Goal: Information Seeking & Learning: Find specific fact

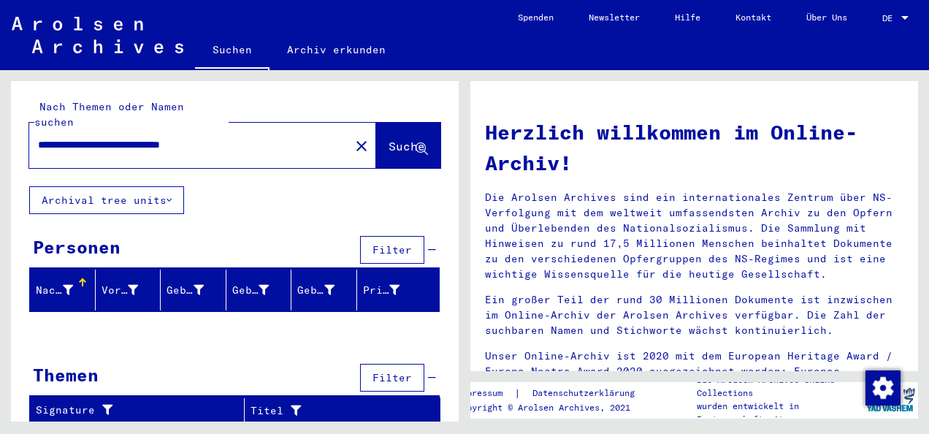
drag, startPoint x: 250, startPoint y: 123, endPoint x: 33, endPoint y: 128, distance: 216.9
click at [33, 129] on div "**********" at bounding box center [180, 145] width 303 height 33
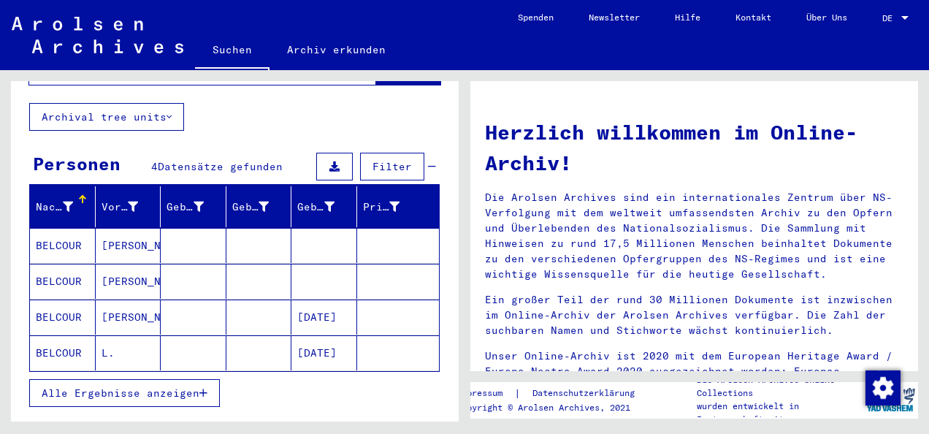
scroll to position [71, 0]
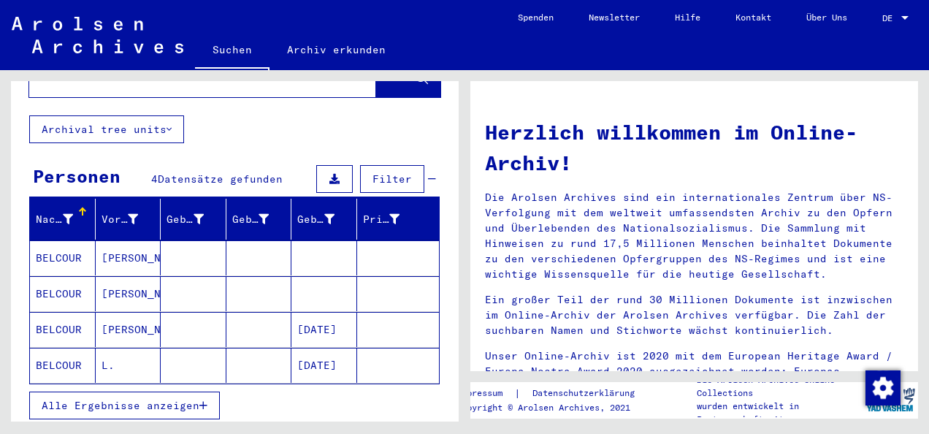
click at [297, 312] on mat-cell "[DATE]" at bounding box center [324, 329] width 66 height 35
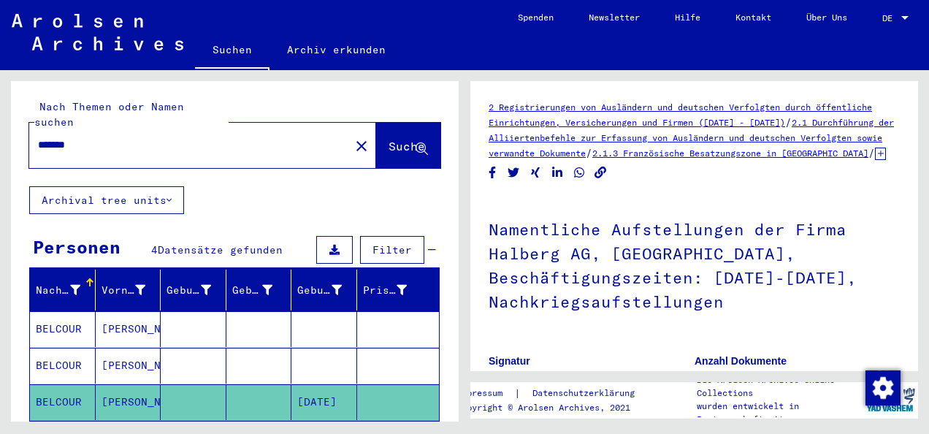
click at [102, 318] on mat-cell "[PERSON_NAME]" at bounding box center [129, 329] width 66 height 36
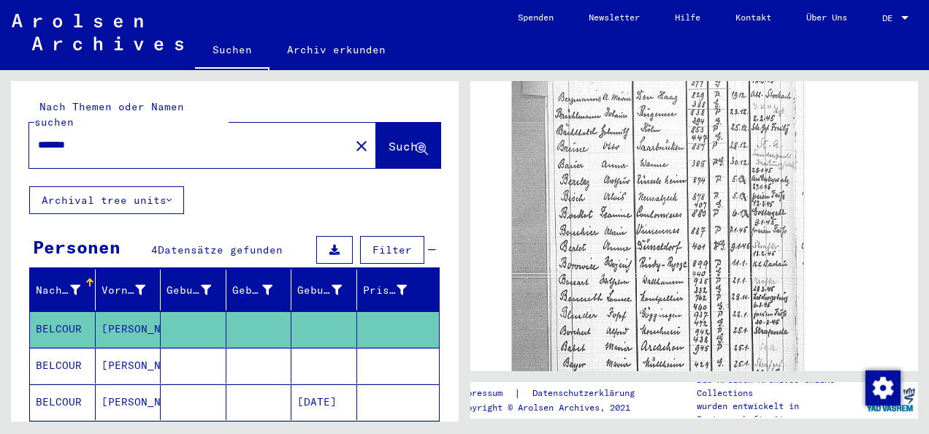
scroll to position [466, 0]
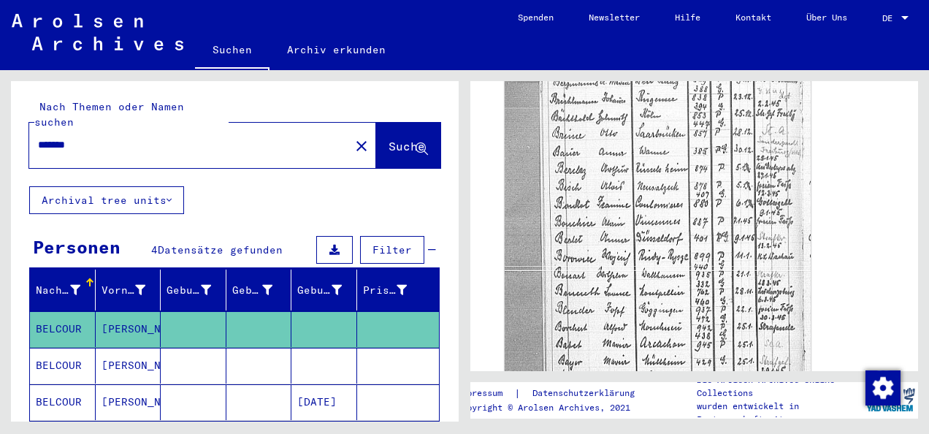
click at [562, 267] on img at bounding box center [658, 345] width 306 height 720
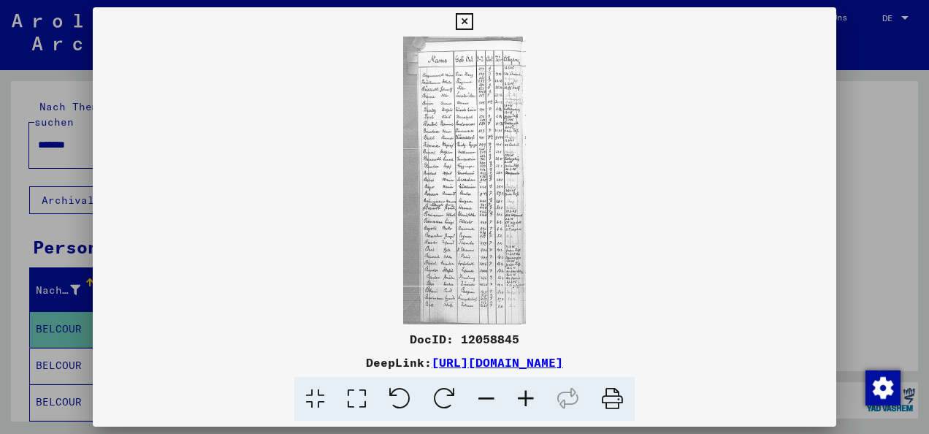
scroll to position [465, 0]
click at [445, 235] on img at bounding box center [464, 181] width 743 height 288
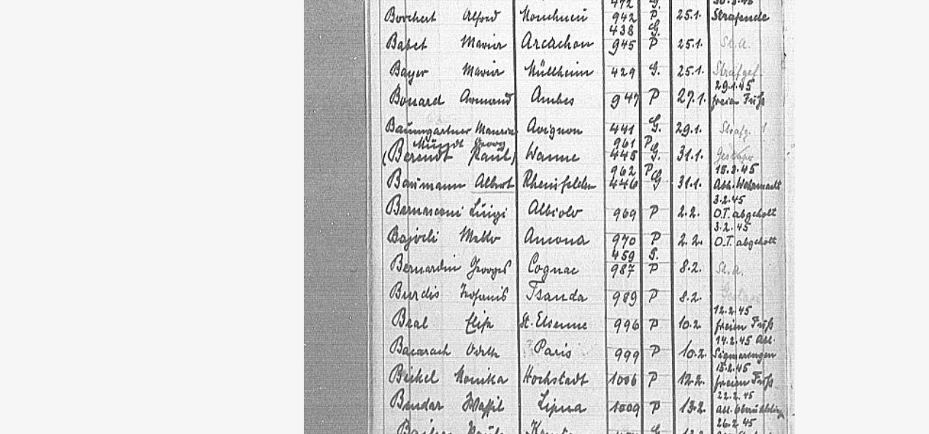
drag, startPoint x: 435, startPoint y: 240, endPoint x: 434, endPoint y: 224, distance: 16.1
click at [434, 224] on img at bounding box center [464, 181] width 743 height 288
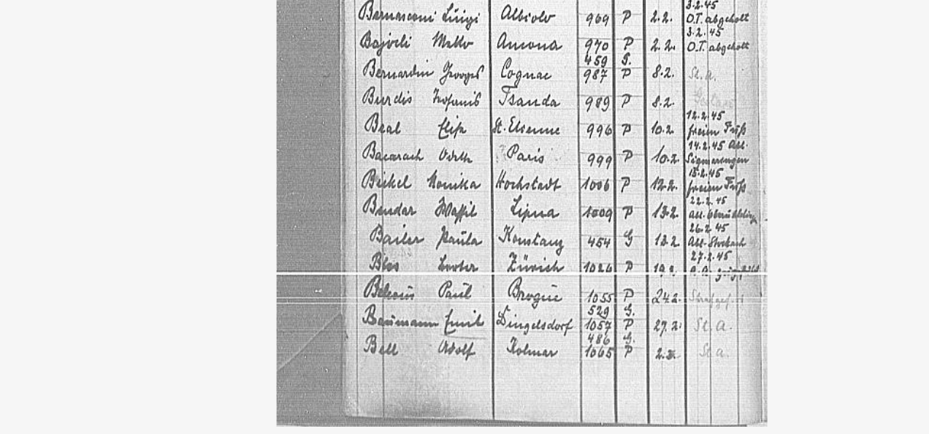
drag, startPoint x: 456, startPoint y: 292, endPoint x: 432, endPoint y: 294, distance: 24.2
click at [432, 294] on img at bounding box center [464, 181] width 743 height 288
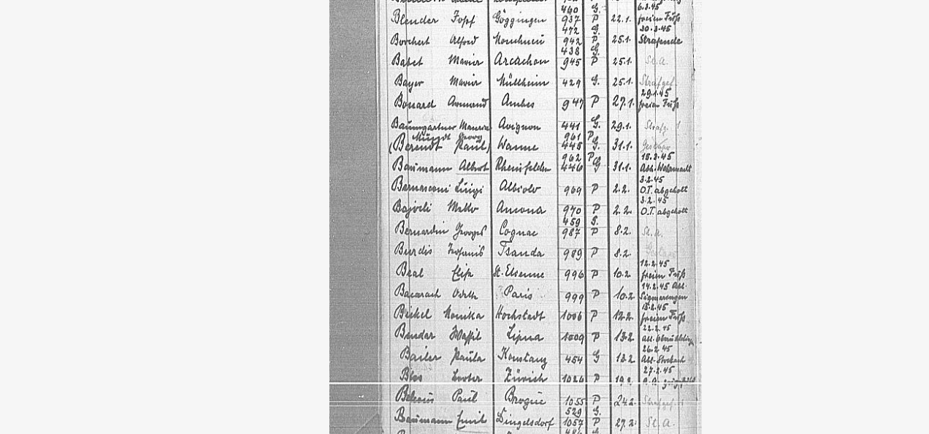
click at [338, 221] on img at bounding box center [464, 181] width 743 height 288
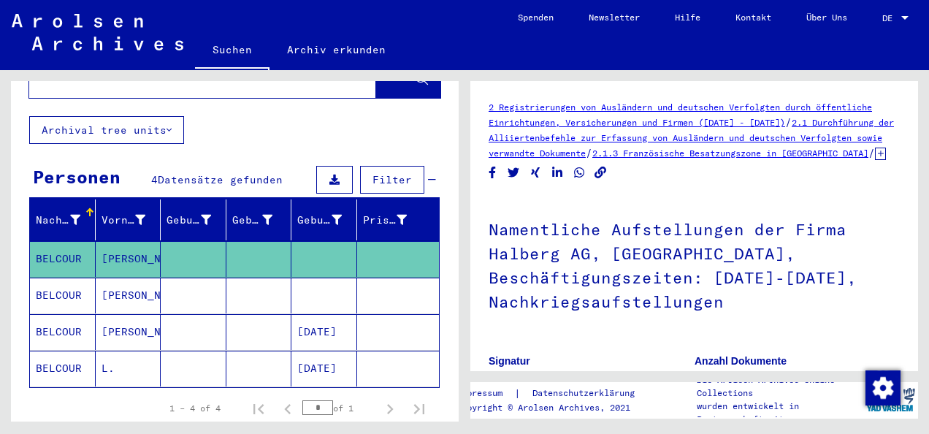
scroll to position [73, 0]
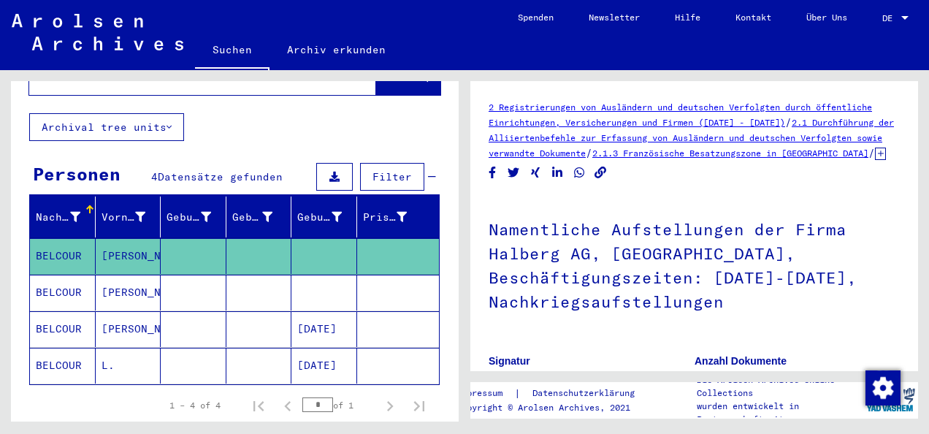
click at [122, 313] on mat-cell "[PERSON_NAME]" at bounding box center [129, 329] width 66 height 36
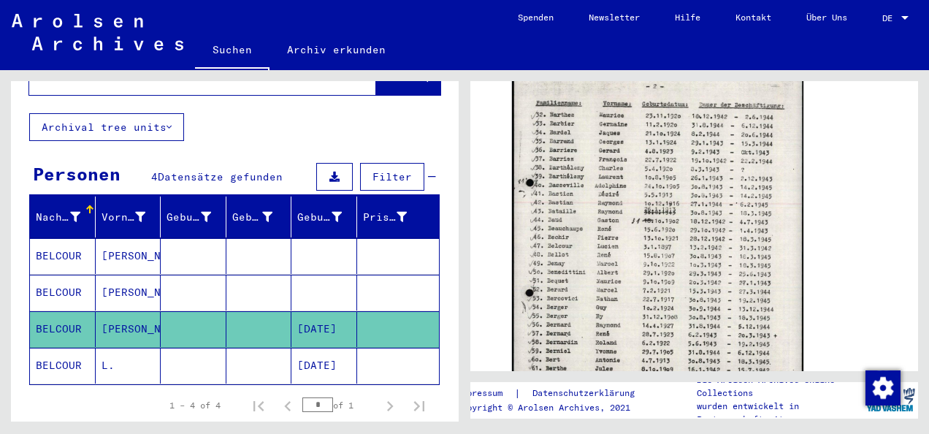
scroll to position [556, 0]
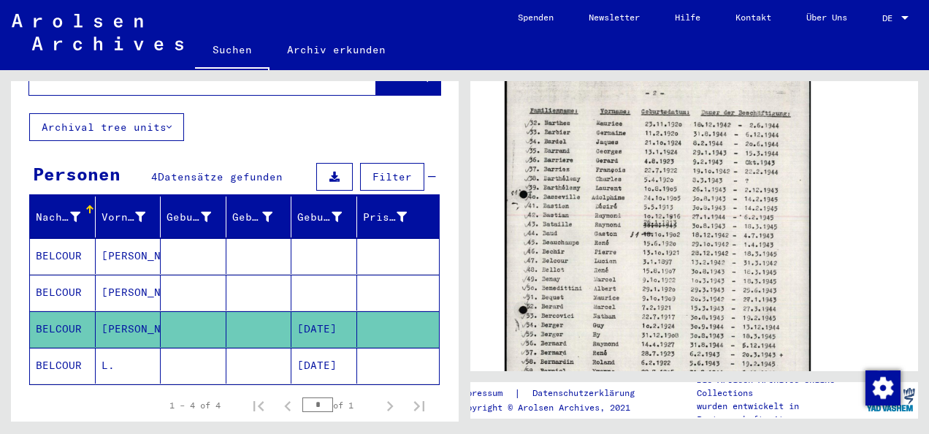
click at [556, 318] on img at bounding box center [658, 251] width 306 height 431
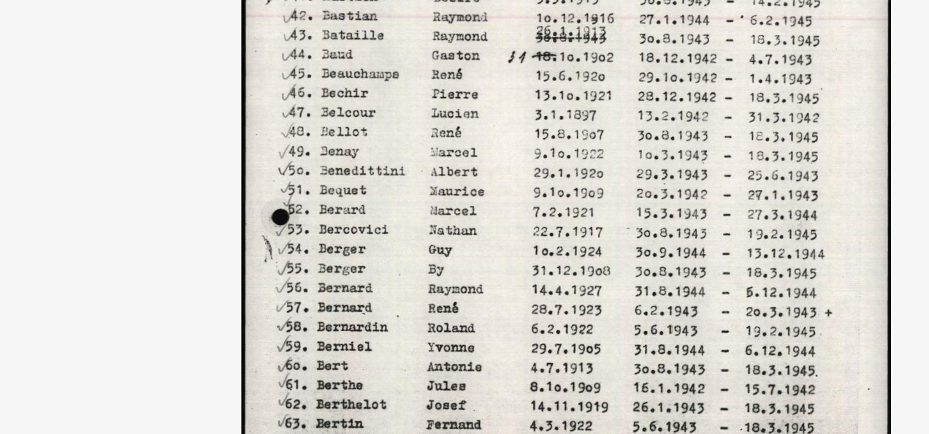
drag, startPoint x: 418, startPoint y: 202, endPoint x: 418, endPoint y: 221, distance: 19.0
click at [418, 221] on img at bounding box center [464, 181] width 743 height 288
drag, startPoint x: 464, startPoint y: 191, endPoint x: 461, endPoint y: 215, distance: 23.7
click at [461, 215] on img at bounding box center [464, 181] width 743 height 288
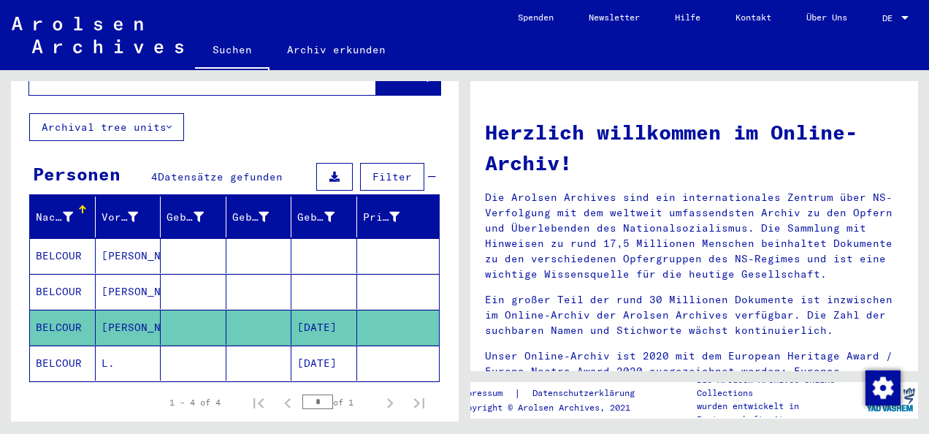
click at [119, 345] on mat-cell "L." at bounding box center [129, 362] width 66 height 35
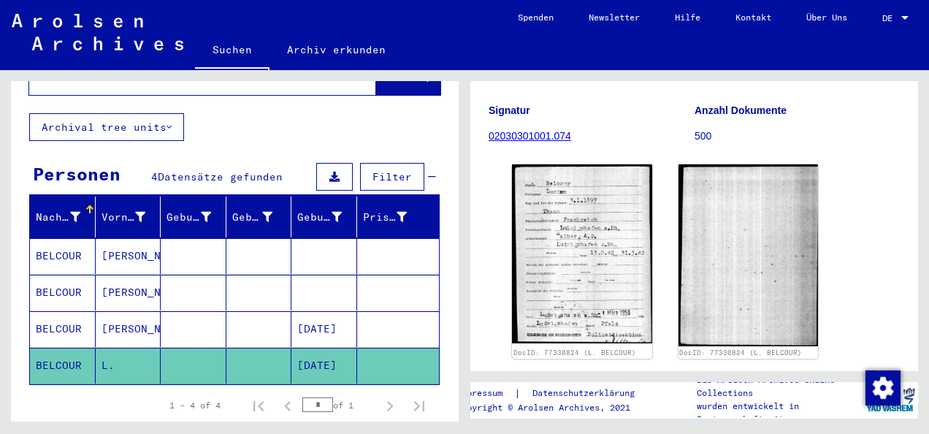
scroll to position [188, 0]
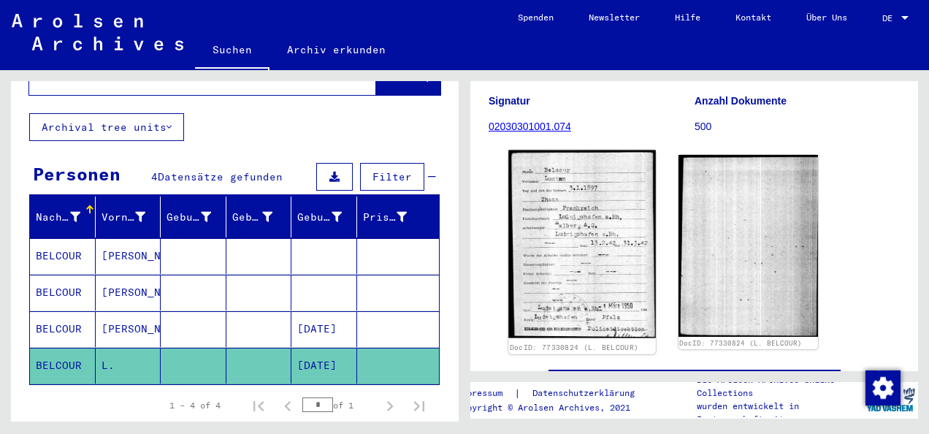
click at [572, 233] on img at bounding box center [581, 244] width 147 height 188
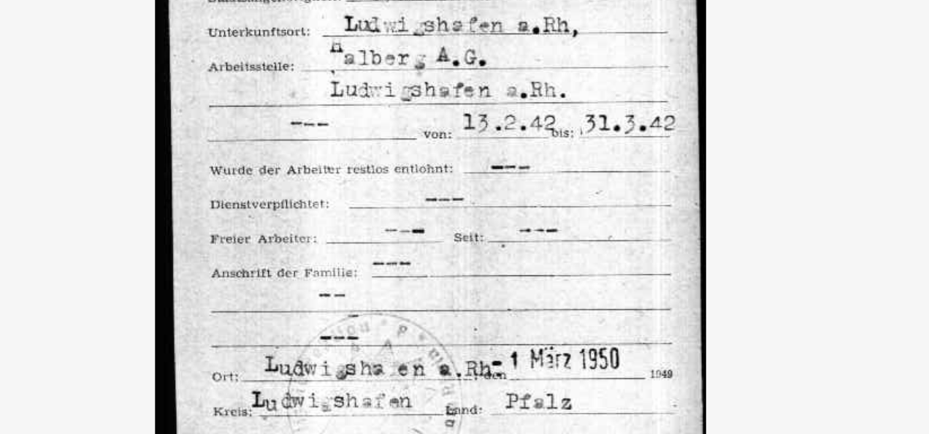
click at [466, 199] on img at bounding box center [464, 181] width 644 height 288
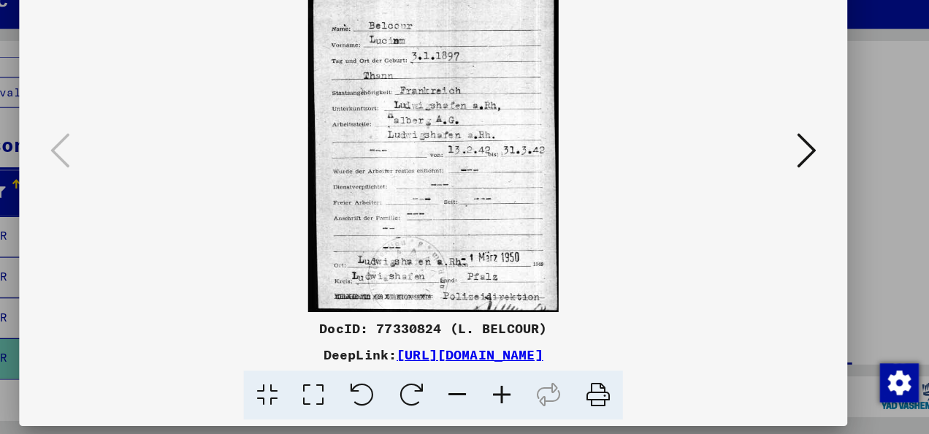
scroll to position [0, 0]
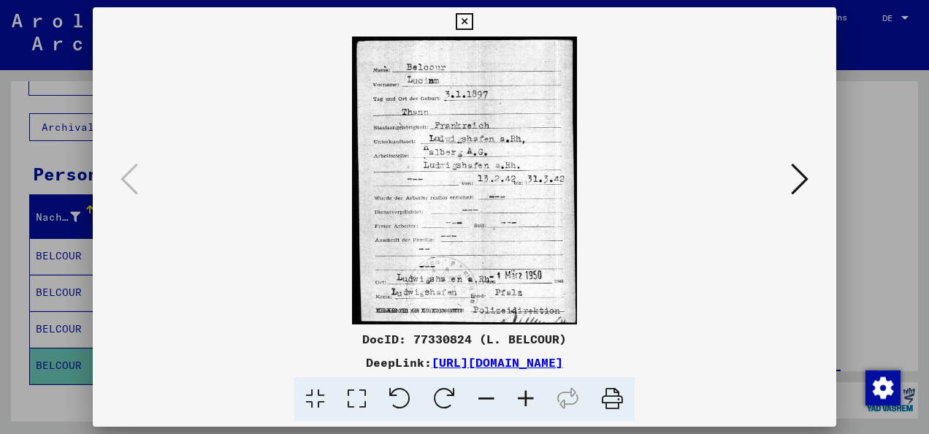
click at [875, 256] on div at bounding box center [464, 217] width 929 height 434
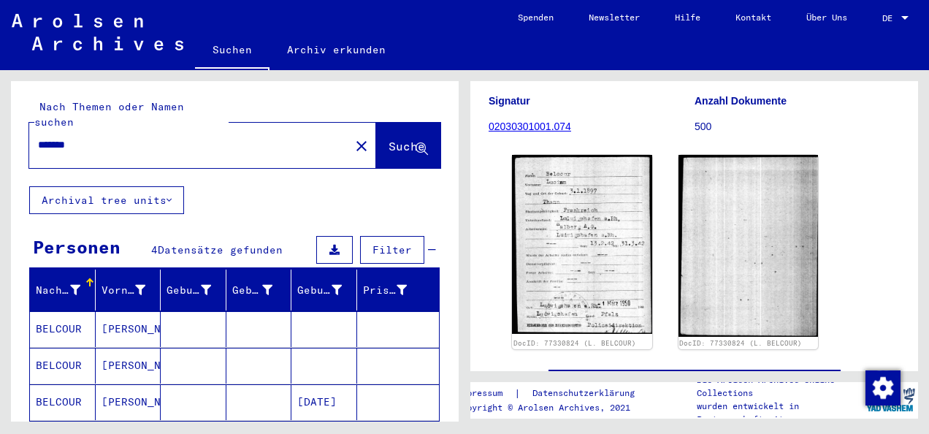
click at [56, 137] on input "*******" at bounding box center [189, 144] width 303 height 15
click at [388, 139] on span "Suche" at bounding box center [406, 146] width 37 height 15
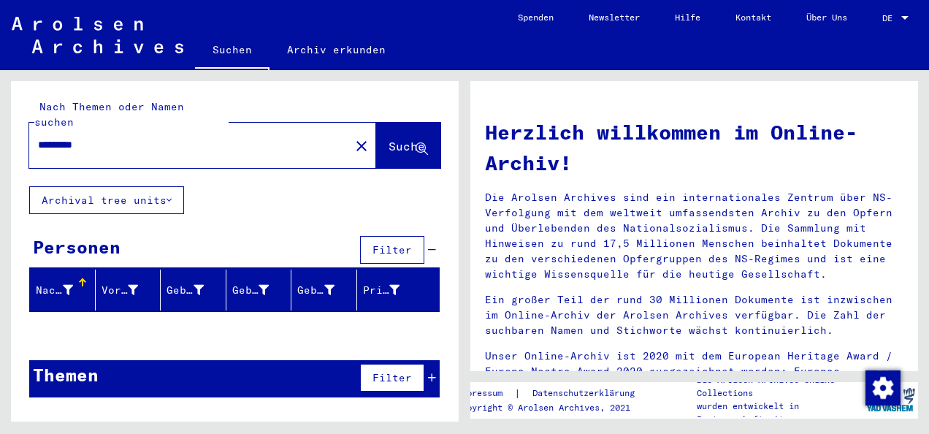
click at [96, 137] on input "*********" at bounding box center [185, 144] width 294 height 15
click at [388, 139] on span "Suche" at bounding box center [406, 146] width 37 height 15
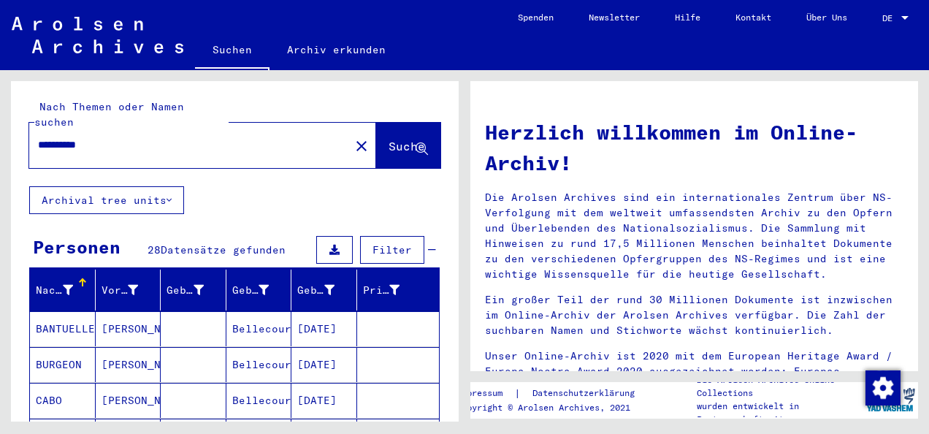
click at [123, 137] on input "**********" at bounding box center [185, 144] width 294 height 15
click at [66, 137] on input "**********" at bounding box center [185, 144] width 294 height 15
click at [388, 139] on span "Suche" at bounding box center [406, 146] width 37 height 15
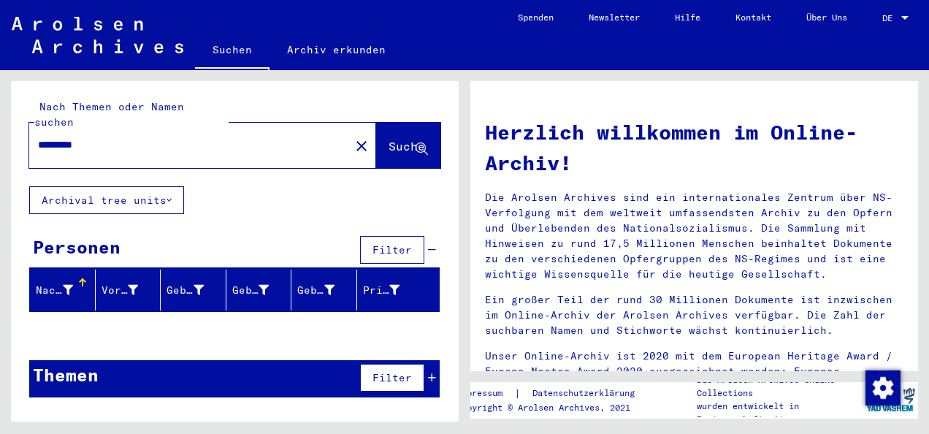
click at [60, 137] on input "*********" at bounding box center [185, 144] width 294 height 15
click at [64, 137] on input "*********" at bounding box center [185, 144] width 294 height 15
type input "********"
click at [388, 139] on span "Suche" at bounding box center [406, 146] width 37 height 15
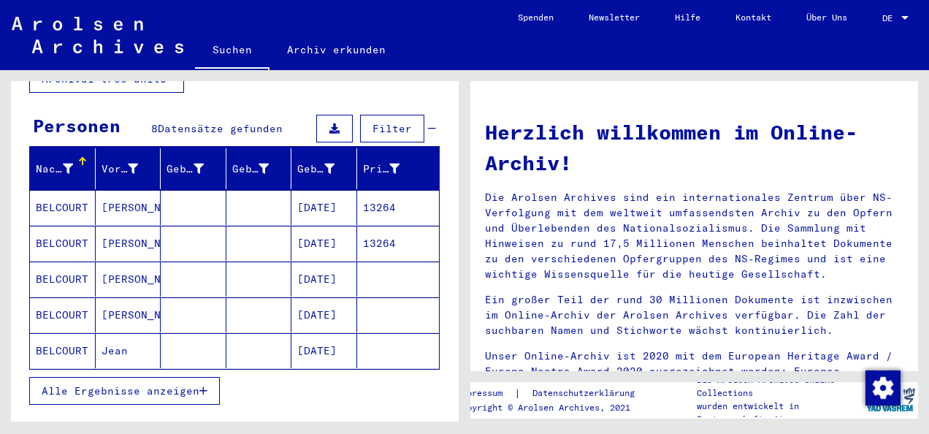
scroll to position [193, 0]
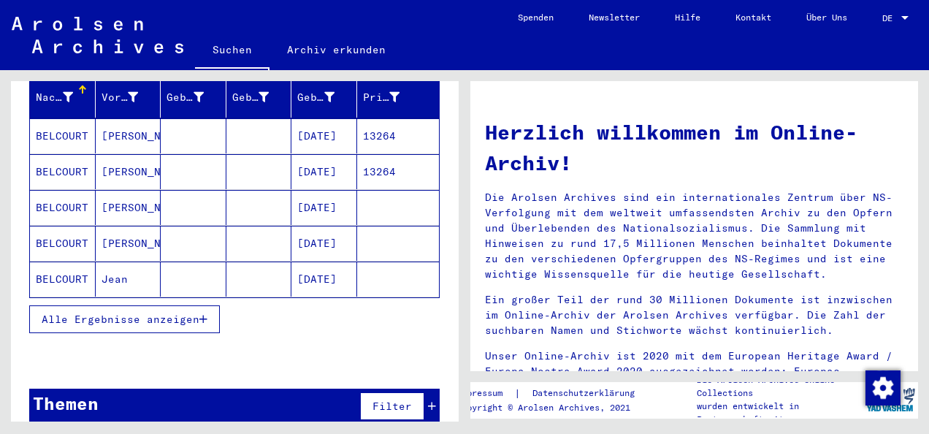
click at [169, 313] on span "Alle Ergebnisse anzeigen" at bounding box center [121, 319] width 158 height 13
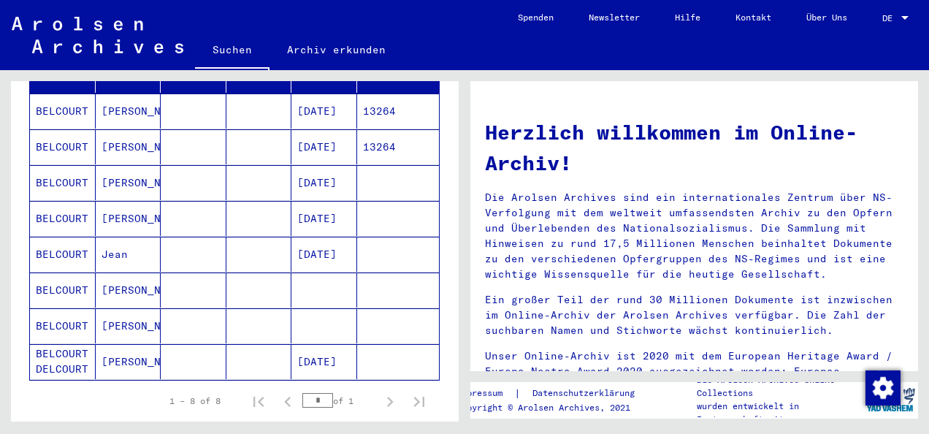
scroll to position [217, 0]
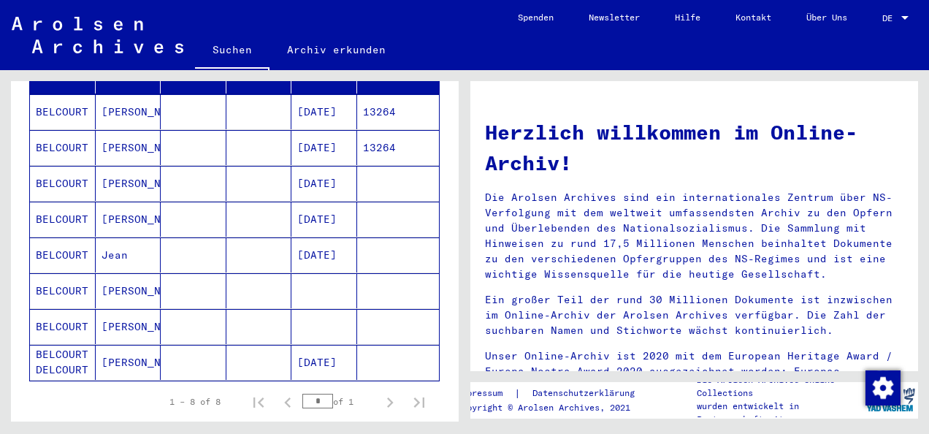
click at [106, 309] on mat-cell "[PERSON_NAME]" at bounding box center [129, 326] width 66 height 35
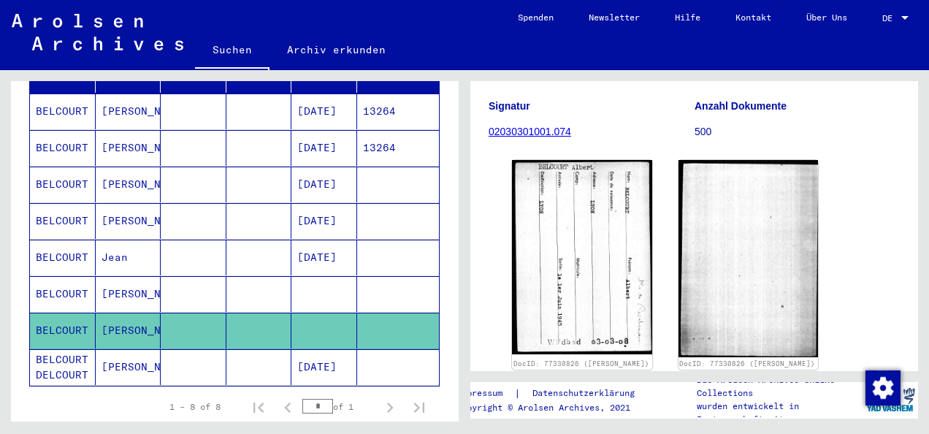
scroll to position [185, 0]
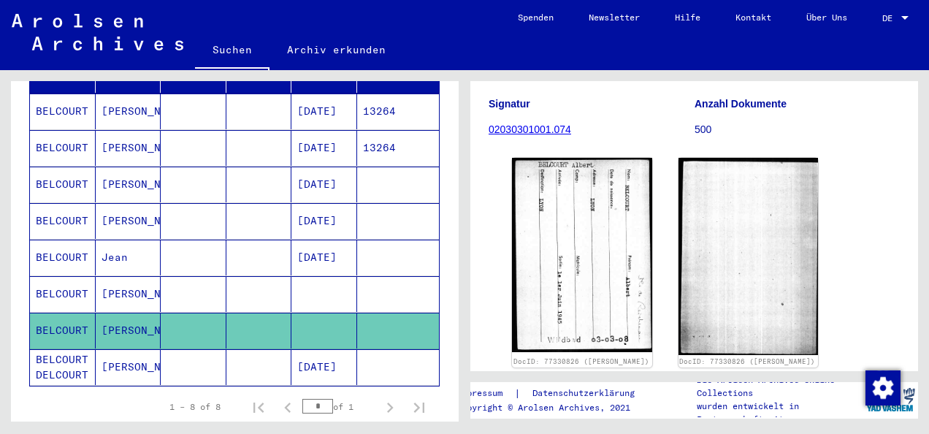
click at [264, 276] on mat-cell at bounding box center [259, 294] width 66 height 36
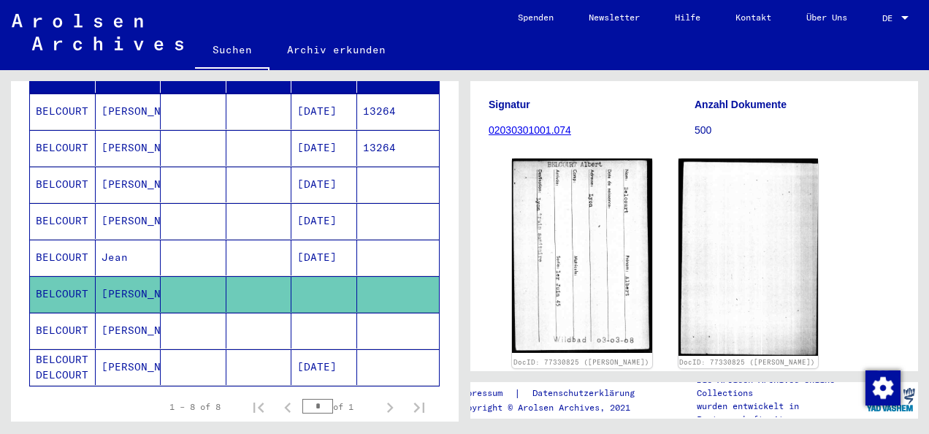
scroll to position [182, 0]
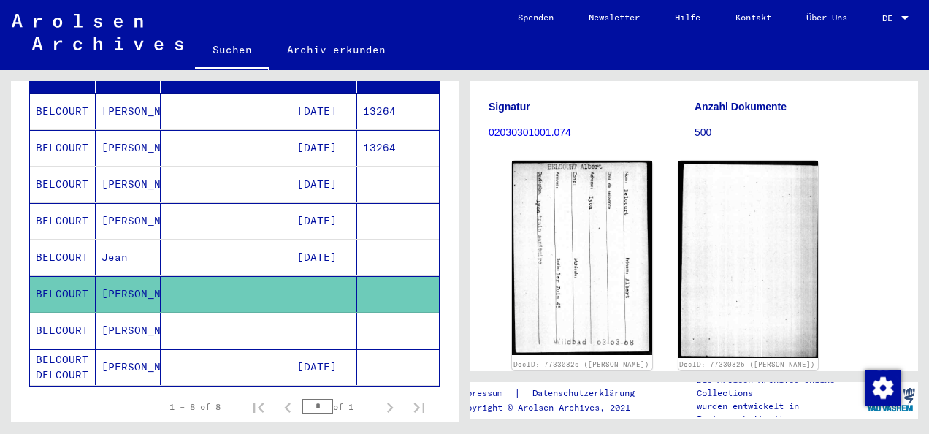
click at [96, 349] on mat-cell "[PERSON_NAME]" at bounding box center [129, 367] width 66 height 36
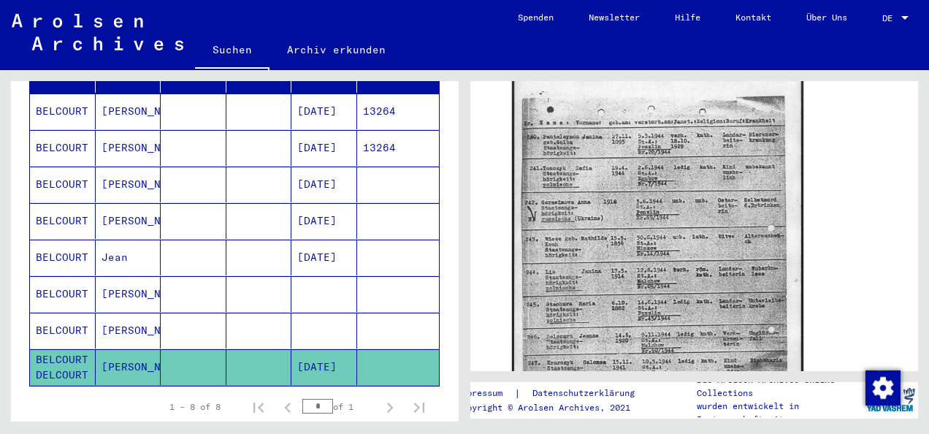
scroll to position [272, 0]
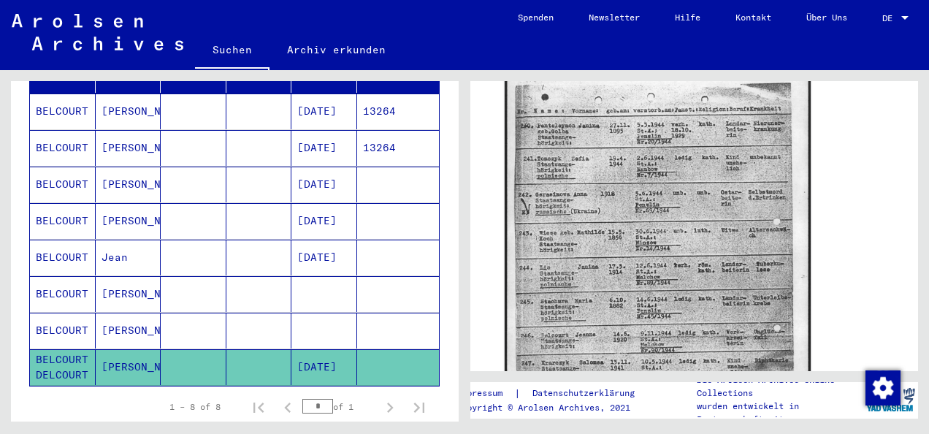
click at [652, 265] on img at bounding box center [658, 276] width 306 height 432
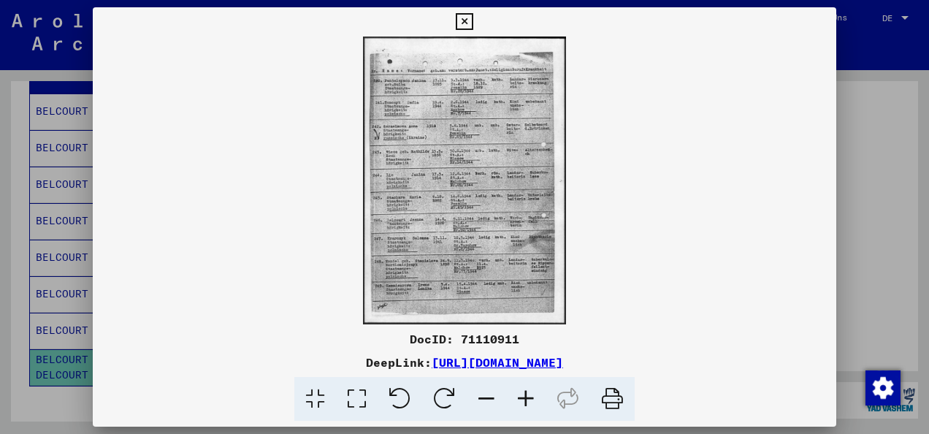
click at [479, 183] on img at bounding box center [464, 181] width 743 height 288
click at [458, 198] on img at bounding box center [464, 181] width 743 height 288
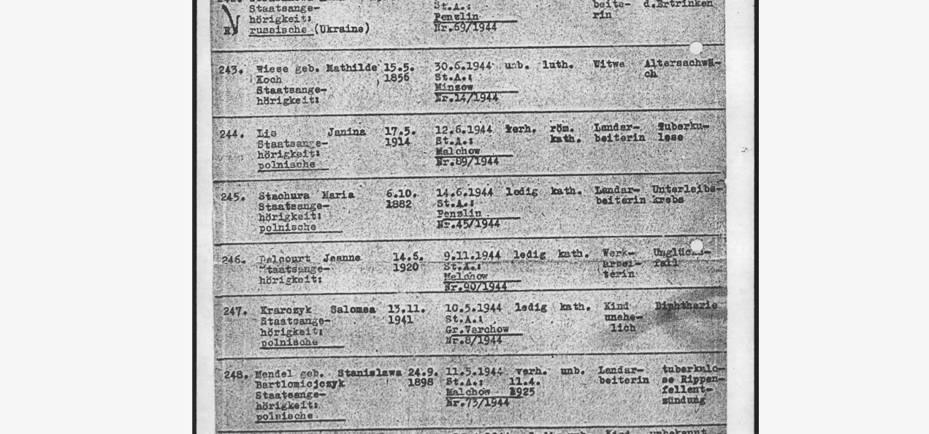
drag, startPoint x: 458, startPoint y: 198, endPoint x: 457, endPoint y: 213, distance: 14.6
click at [457, 213] on img at bounding box center [464, 181] width 743 height 288
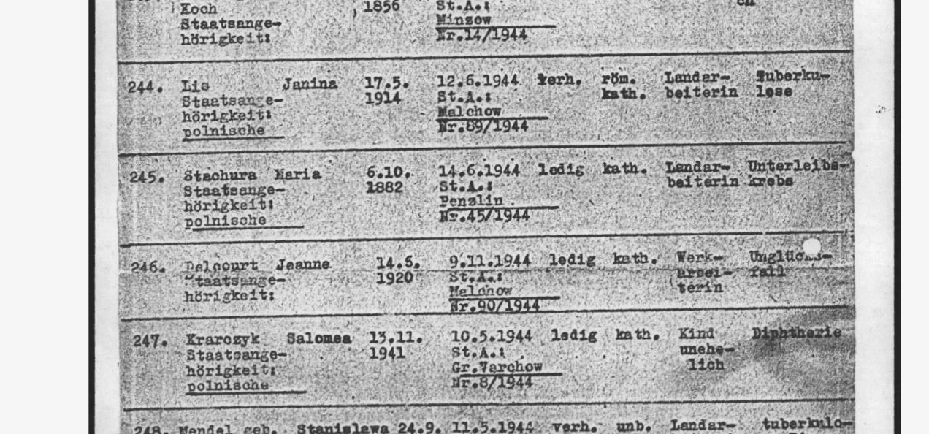
click at [440, 224] on img at bounding box center [464, 181] width 743 height 288
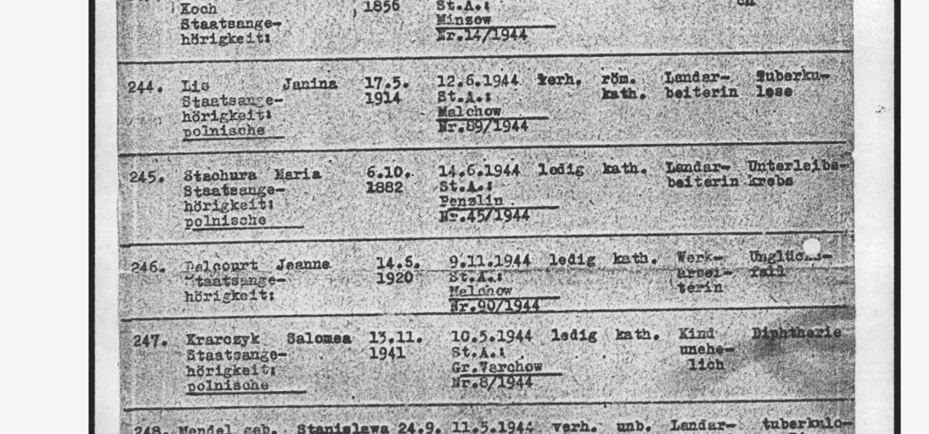
click at [440, 224] on img at bounding box center [464, 181] width 743 height 288
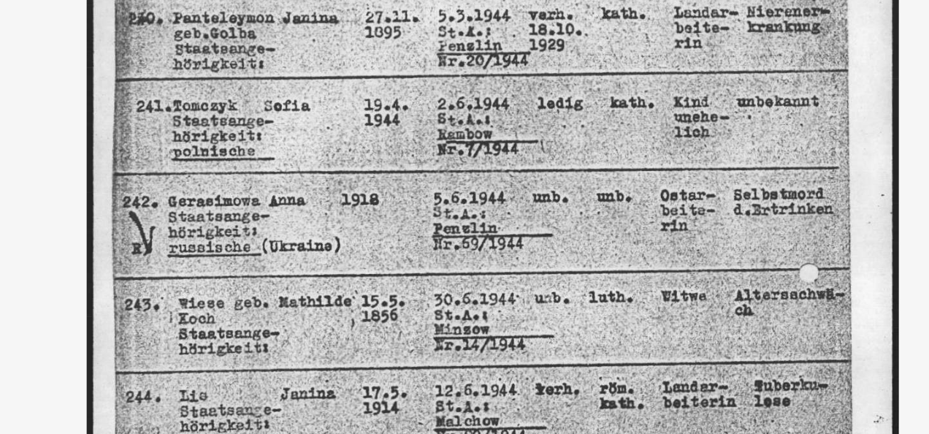
click at [462, 136] on img at bounding box center [464, 181] width 743 height 288
